Goal: Task Accomplishment & Management: Manage account settings

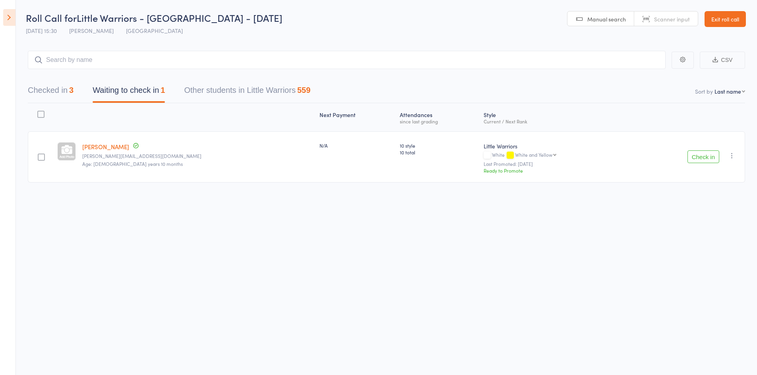
click at [729, 157] on icon "button" at bounding box center [732, 156] width 8 height 8
click at [711, 236] on li "Mark absent" at bounding box center [703, 235] width 66 height 11
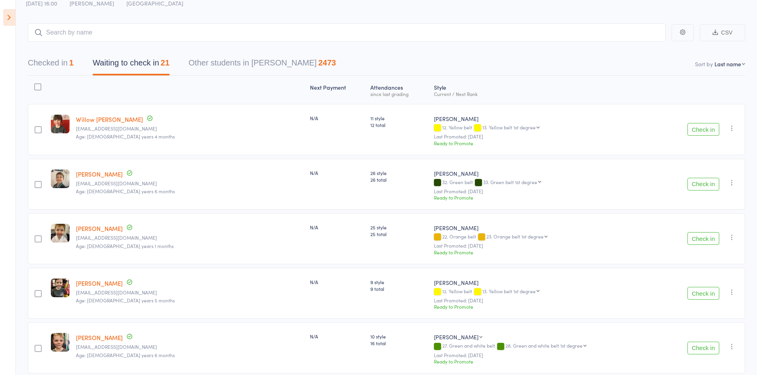
scroll to position [40, 0]
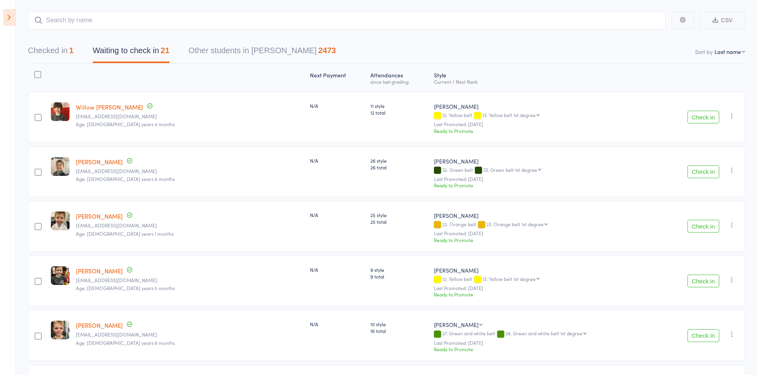
click at [714, 170] on button "Check in" at bounding box center [703, 172] width 32 height 13
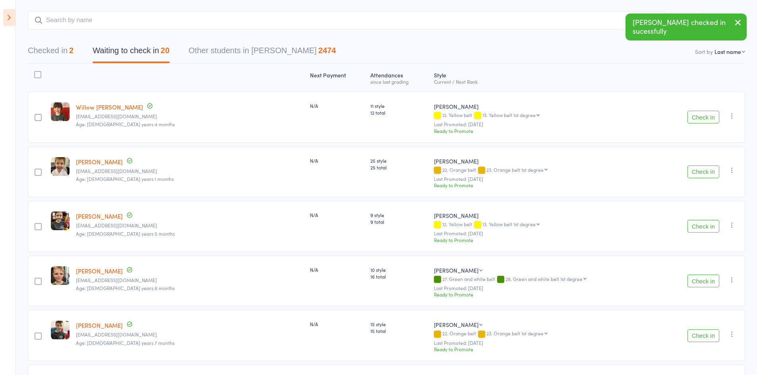
click at [714, 170] on button "Check in" at bounding box center [703, 172] width 32 height 13
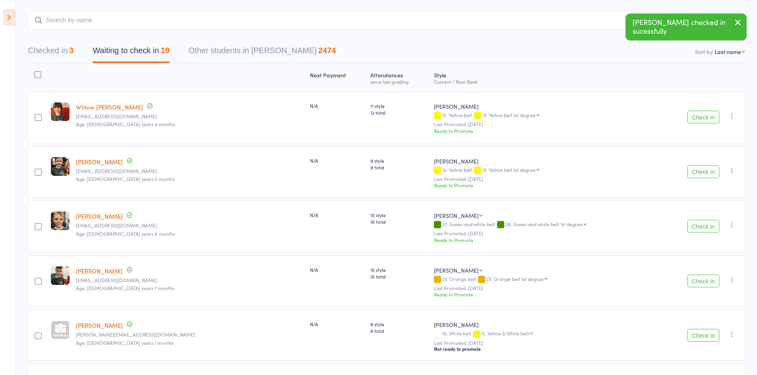
click at [714, 170] on button "Check in" at bounding box center [703, 172] width 32 height 13
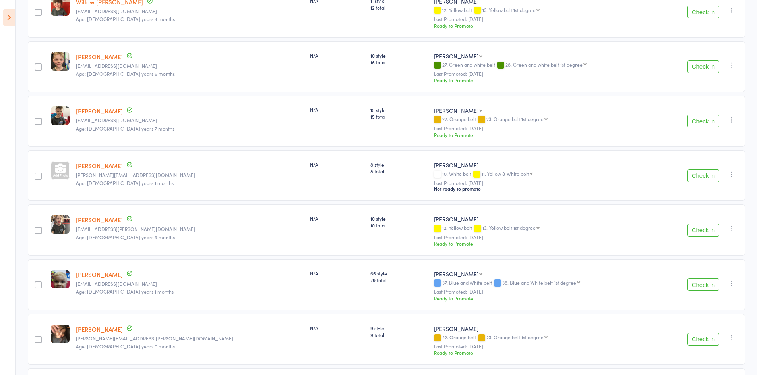
scroll to position [159, 0]
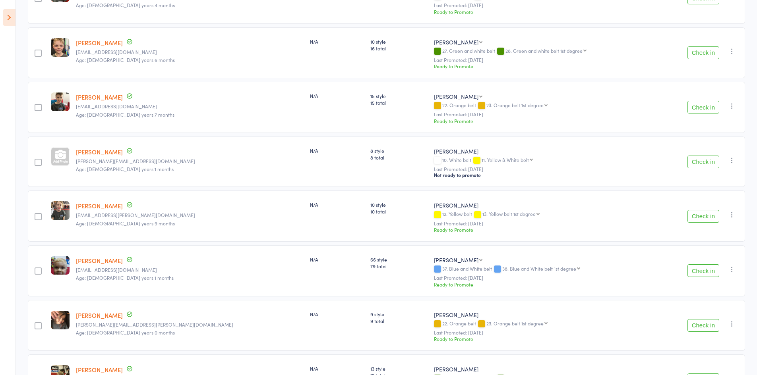
click at [702, 218] on button "Check in" at bounding box center [703, 216] width 32 height 13
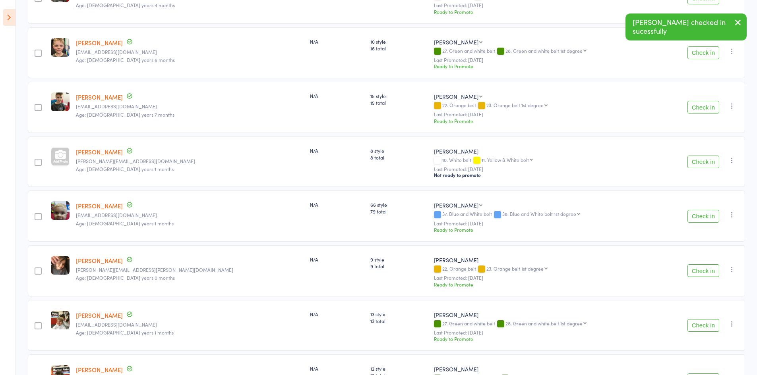
click at [702, 218] on button "Check in" at bounding box center [703, 216] width 32 height 13
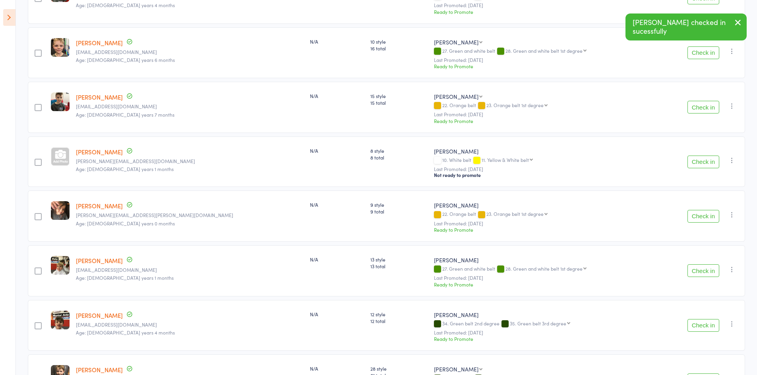
click at [702, 218] on button "Check in" at bounding box center [703, 216] width 32 height 13
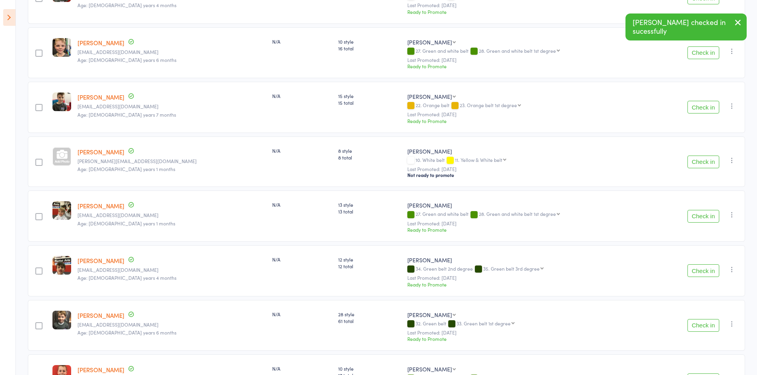
click at [701, 218] on button "Check in" at bounding box center [703, 216] width 32 height 13
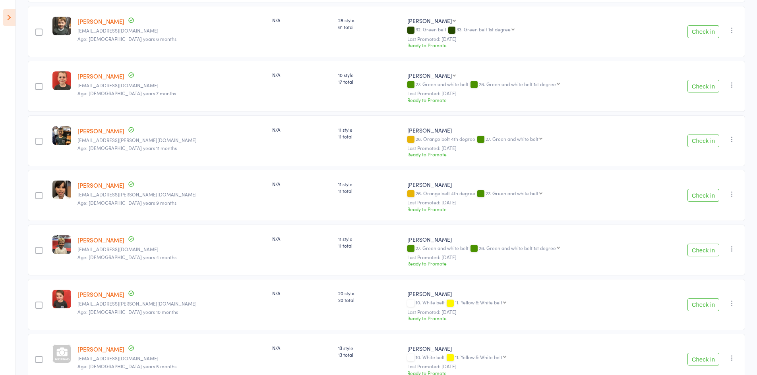
scroll to position [357, 0]
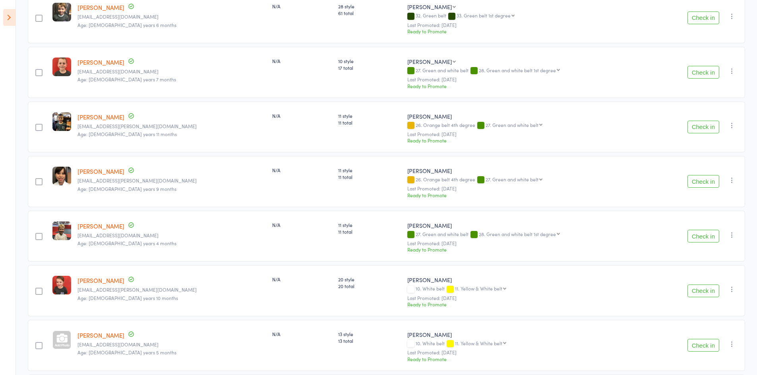
click at [698, 293] on button "Check in" at bounding box center [703, 291] width 32 height 13
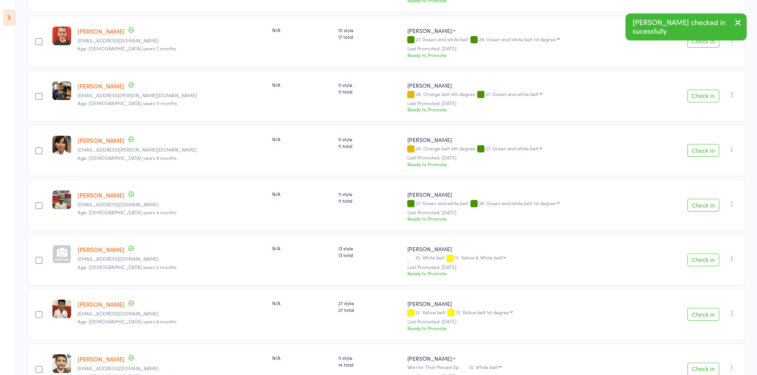
scroll to position [397, 0]
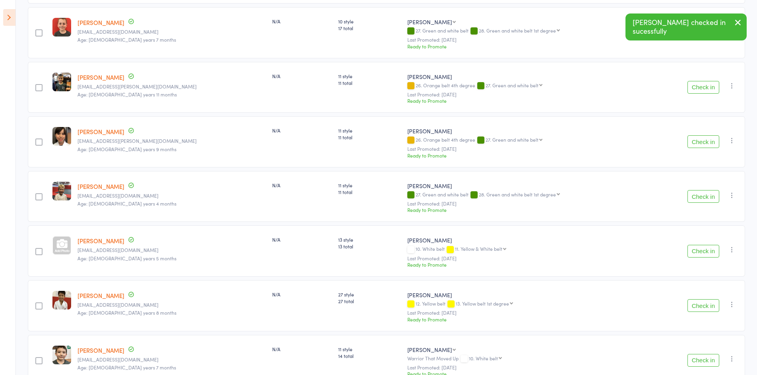
click at [697, 251] on button "Check in" at bounding box center [703, 251] width 32 height 13
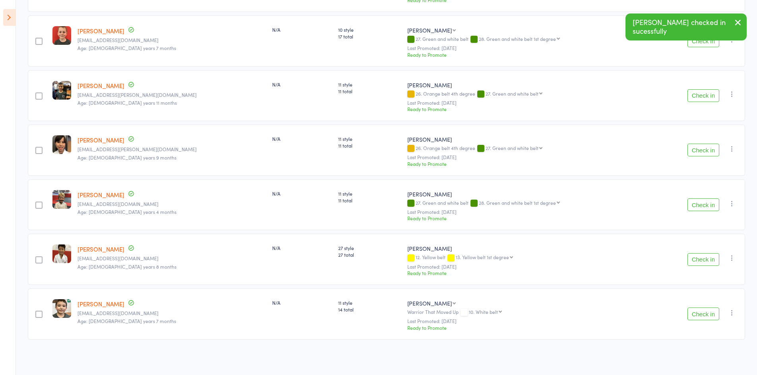
click at [692, 262] on button "Check in" at bounding box center [703, 259] width 32 height 13
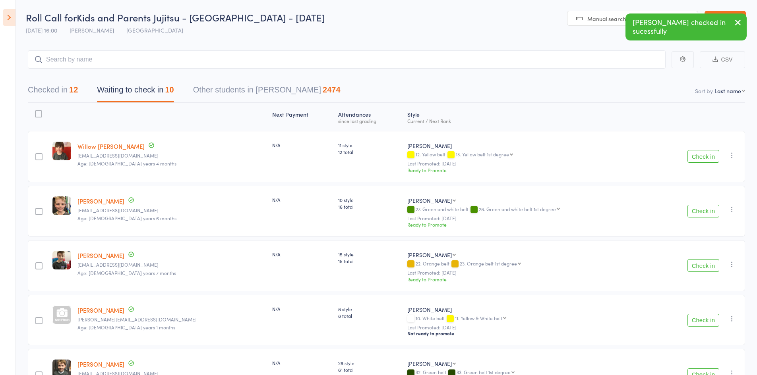
scroll to position [0, 0]
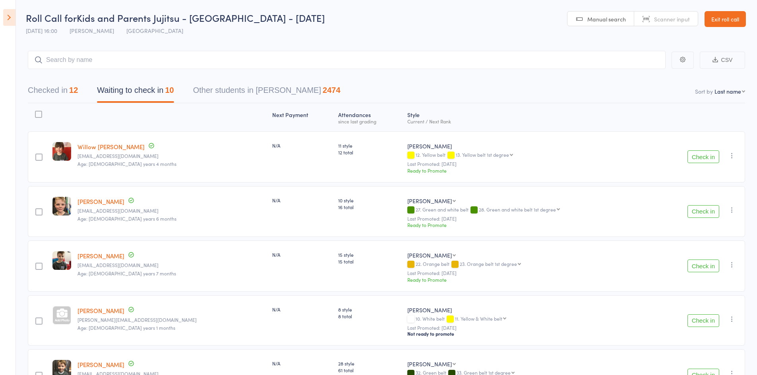
click at [73, 94] on div "12" at bounding box center [73, 90] width 9 height 9
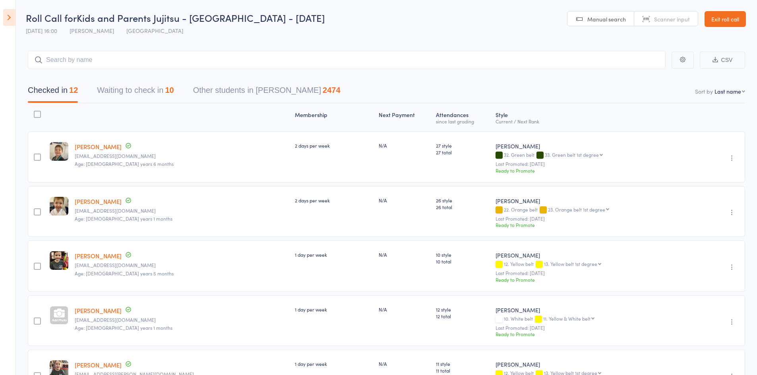
click at [128, 81] on div "Checked in 12 Waiting to check in 10 Other students in [GEOGRAPHIC_DATA][PERSON…" at bounding box center [386, 86] width 717 height 34
click at [133, 93] on button "Waiting to check in 10" at bounding box center [135, 92] width 77 height 21
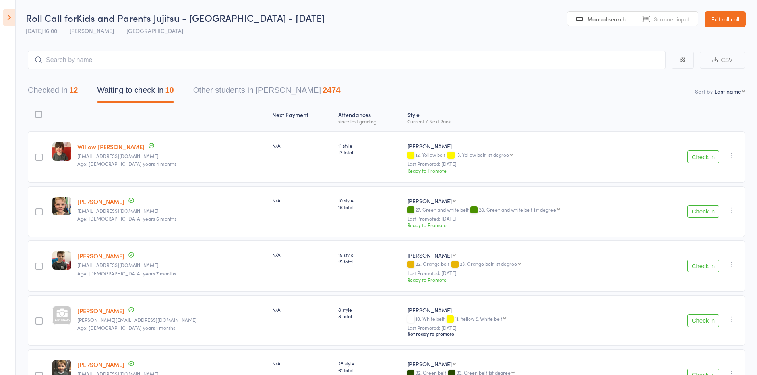
click at [60, 92] on button "Checked in 12" at bounding box center [53, 92] width 50 height 21
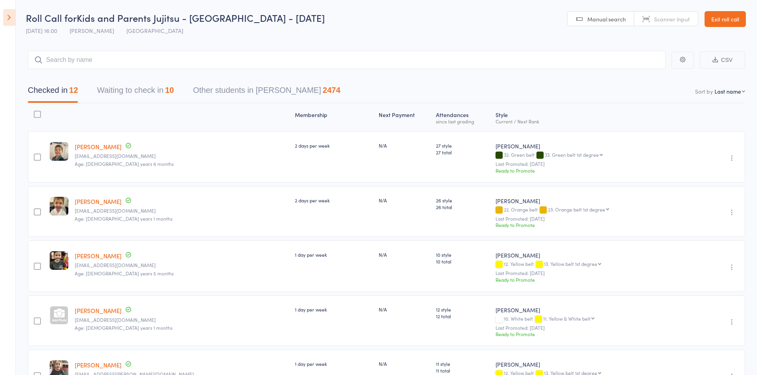
click at [124, 95] on button "Waiting to check in 10" at bounding box center [135, 92] width 77 height 21
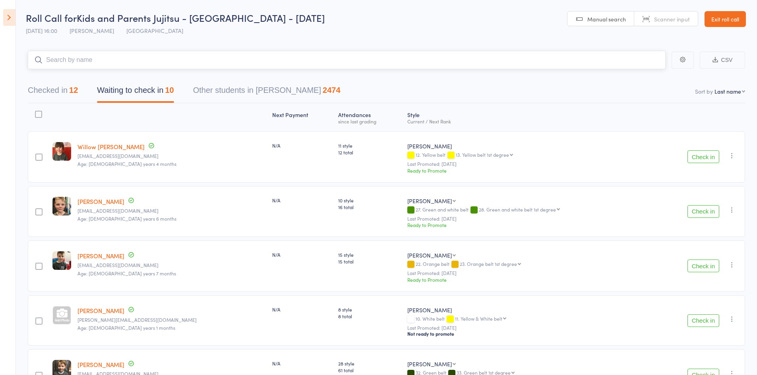
click at [109, 55] on input "search" at bounding box center [347, 60] width 638 height 18
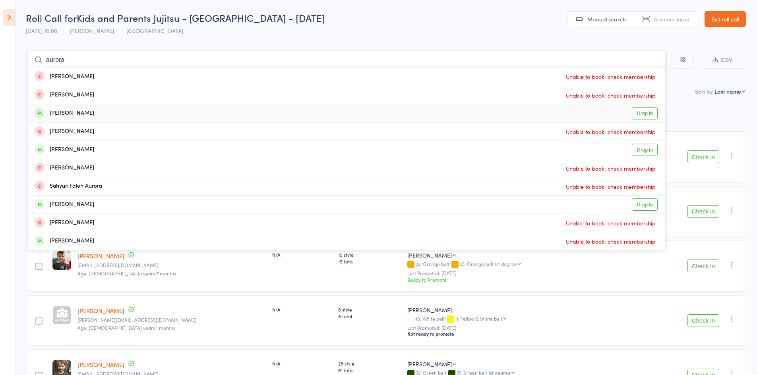
type input "aurora"
click at [77, 112] on div "[PERSON_NAME]" at bounding box center [65, 113] width 60 height 9
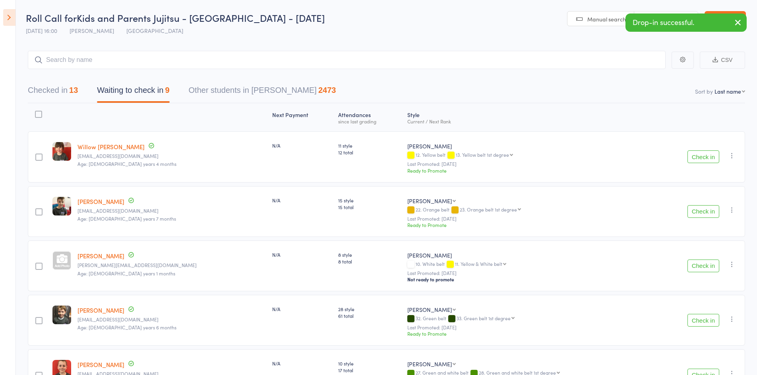
click at [729, 158] on icon "button" at bounding box center [732, 156] width 8 height 8
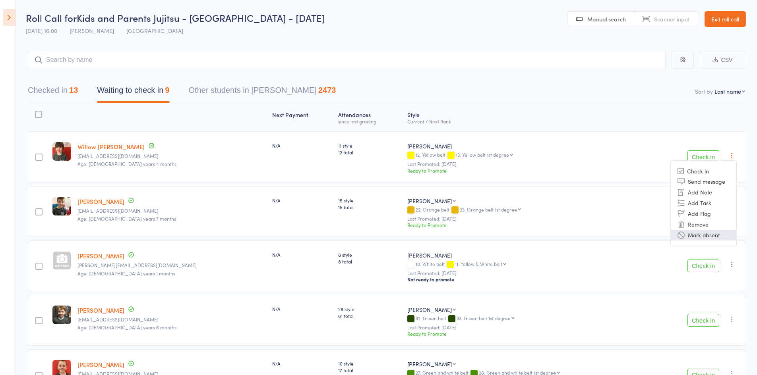
click at [711, 234] on li "Mark absent" at bounding box center [703, 235] width 66 height 11
click at [733, 209] on icon "button" at bounding box center [732, 210] width 8 height 8
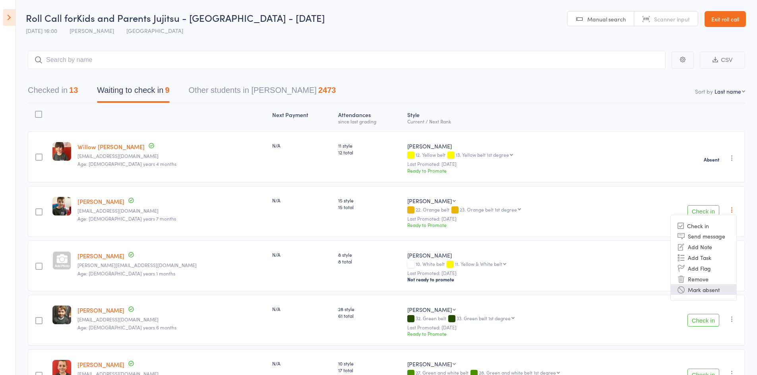
click at [702, 290] on li "Mark absent" at bounding box center [703, 289] width 66 height 11
click at [732, 269] on icon "button" at bounding box center [732, 265] width 8 height 8
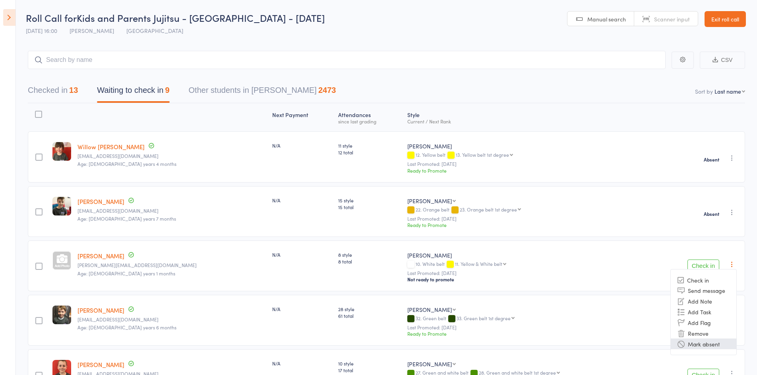
click at [715, 347] on li "Mark absent" at bounding box center [703, 344] width 66 height 11
click at [732, 321] on icon "button" at bounding box center [732, 319] width 8 height 8
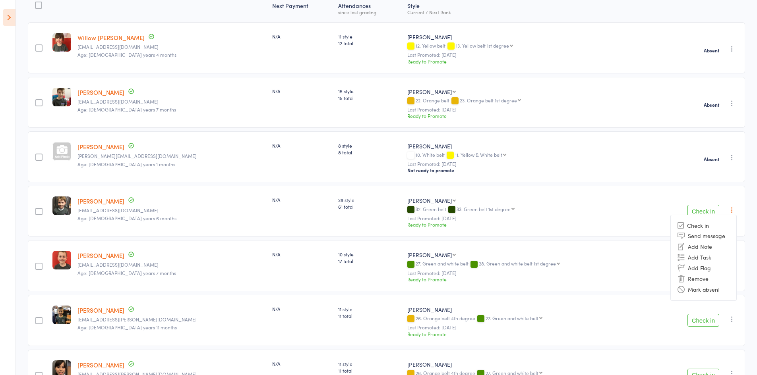
scroll to position [119, 0]
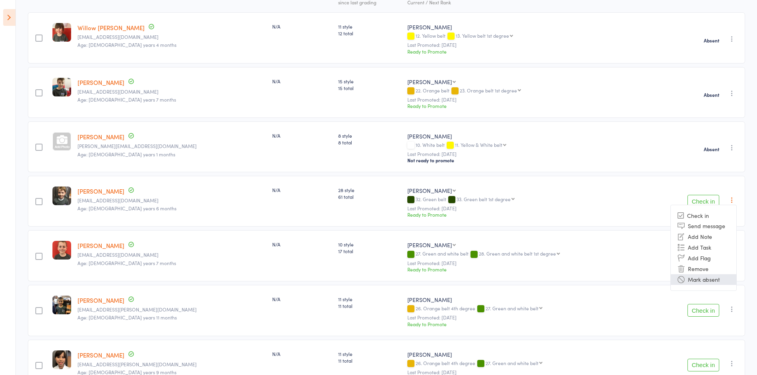
click at [704, 284] on li "Mark absent" at bounding box center [703, 279] width 66 height 11
click at [732, 254] on icon "button" at bounding box center [732, 255] width 8 height 8
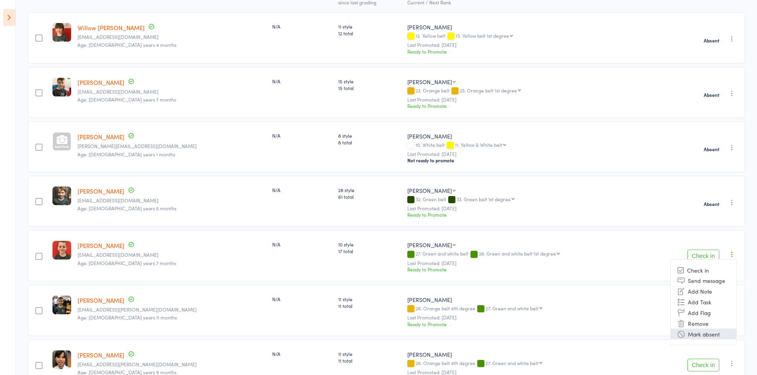
click at [714, 333] on li "Mark absent" at bounding box center [703, 334] width 66 height 11
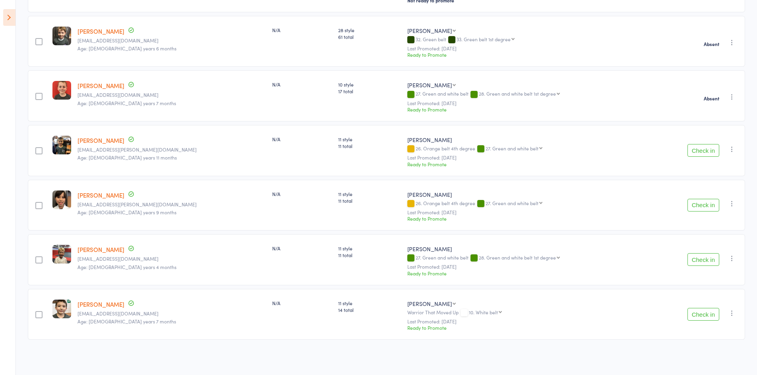
scroll to position [280, 0]
click at [728, 148] on icon "button" at bounding box center [732, 149] width 8 height 8
click at [699, 225] on li "Mark absent" at bounding box center [703, 229] width 66 height 11
click at [733, 203] on icon "button" at bounding box center [732, 204] width 8 height 8
click at [708, 286] on li "Mark absent" at bounding box center [703, 283] width 66 height 11
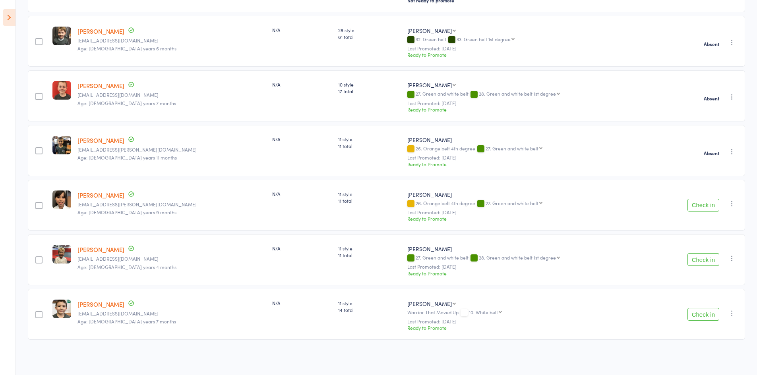
click at [730, 259] on icon "button" at bounding box center [732, 259] width 8 height 8
click at [696, 340] on li "Mark absent" at bounding box center [703, 338] width 66 height 11
drag, startPoint x: 732, startPoint y: 313, endPoint x: 721, endPoint y: 329, distance: 20.5
click at [732, 313] on icon "button" at bounding box center [732, 313] width 8 height 8
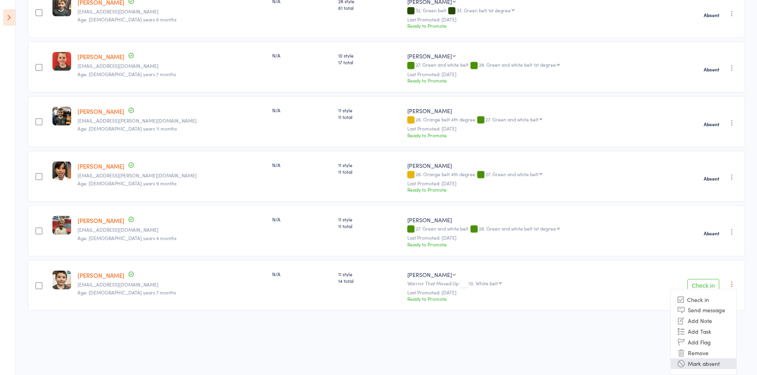
click at [712, 364] on li "Mark absent" at bounding box center [703, 364] width 66 height 11
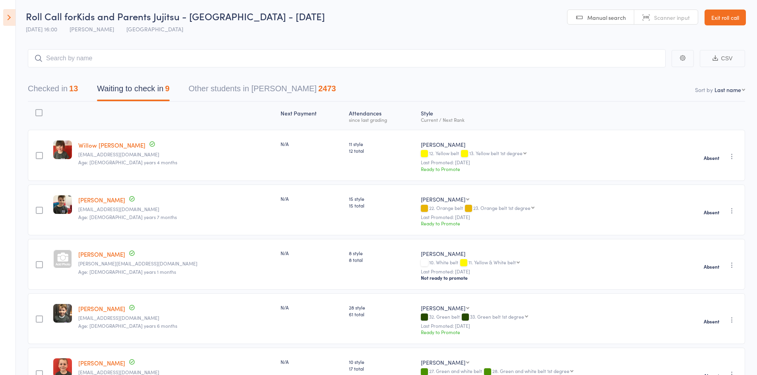
scroll to position [0, 0]
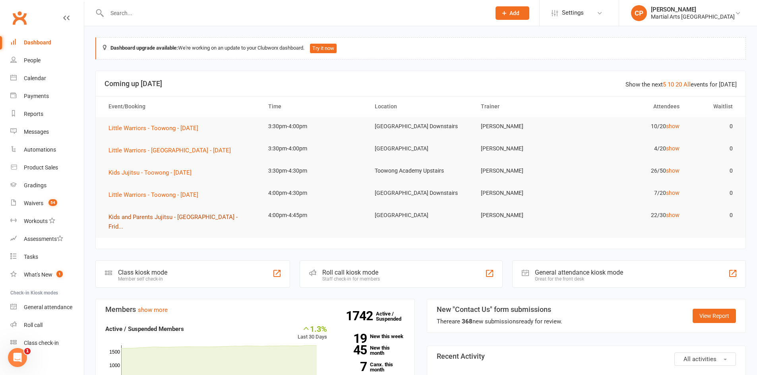
click at [180, 213] on button "Kids and Parents Jujitsu - [GEOGRAPHIC_DATA] - Frid..." at bounding box center [180, 222] width 145 height 19
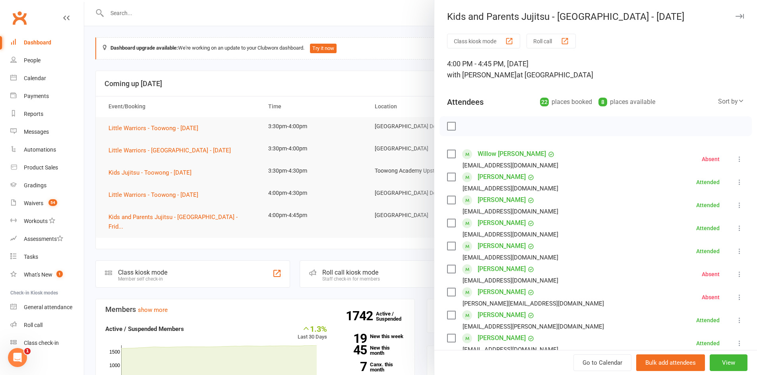
click at [735, 160] on icon at bounding box center [739, 159] width 8 height 8
click at [680, 207] on link "Check in" at bounding box center [700, 207] width 85 height 16
click at [382, 60] on div at bounding box center [420, 187] width 672 height 375
